Goal: Find specific page/section: Find specific page/section

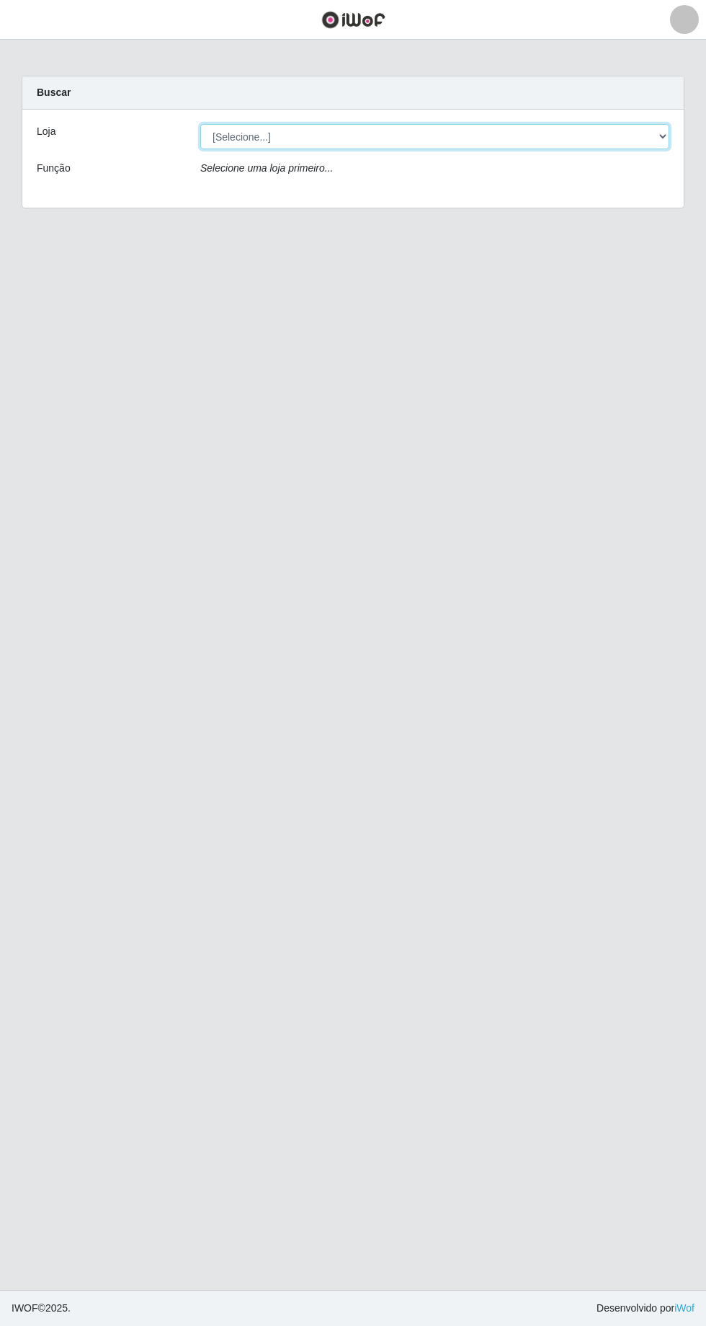
click at [663, 146] on select "[Selecione...] [GEOGRAPHIC_DATA] - [GEOGRAPHIC_DATA] - [GEOGRAPHIC_DATA] - [GEO…" at bounding box center [434, 136] width 469 height 25
select select "508"
click at [200, 124] on select "[Selecione...] [GEOGRAPHIC_DATA] - [GEOGRAPHIC_DATA] - [GEOGRAPHIC_DATA] - [GEO…" at bounding box center [434, 136] width 469 height 25
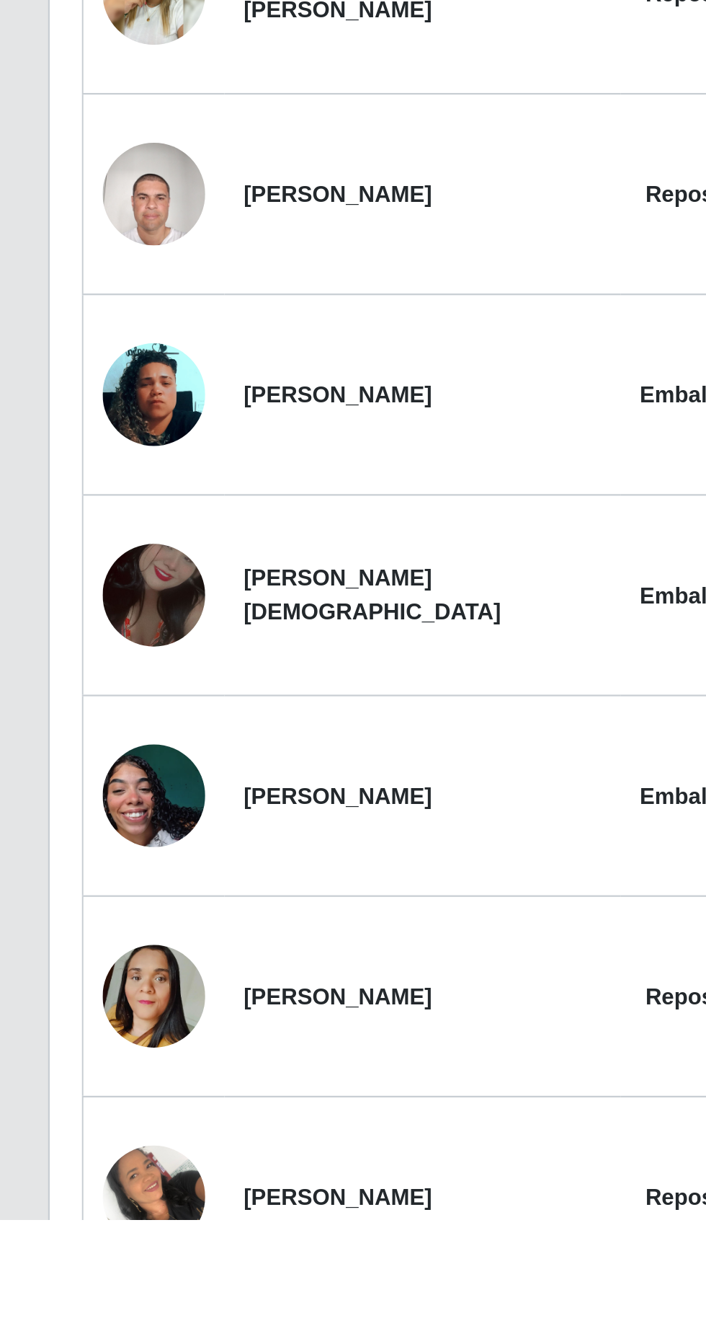
scroll to position [172, 0]
